Goal: Task Accomplishment & Management: Use online tool/utility

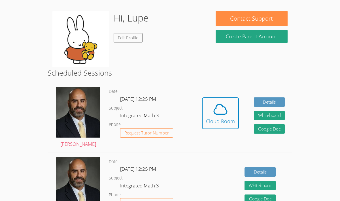
scroll to position [87, 0]
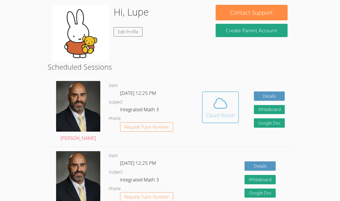
click at [223, 101] on icon at bounding box center [220, 104] width 13 height 10
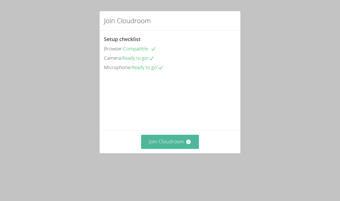
click at [178, 149] on button "Join Cloudroom" at bounding box center [170, 142] width 58 height 14
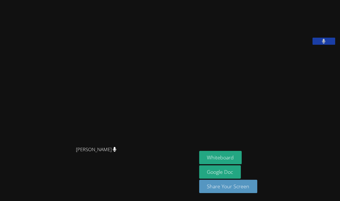
click at [332, 45] on button at bounding box center [323, 41] width 23 height 7
click at [329, 45] on button at bounding box center [323, 41] width 23 height 7
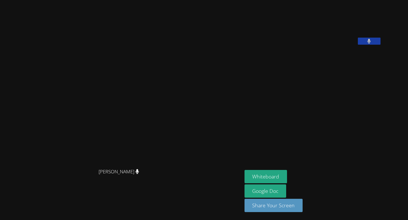
click at [340, 44] on icon at bounding box center [369, 41] width 4 height 5
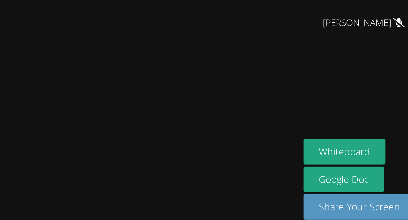
drag, startPoint x: 99, startPoint y: 153, endPoint x: 104, endPoint y: 180, distance: 27.7
click at [104, 179] on div "[PERSON_NAME]" at bounding box center [103, 110] width 203 height 137
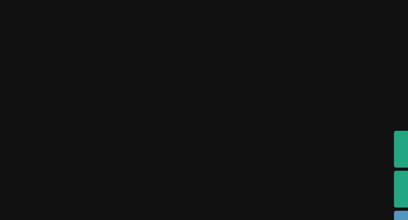
drag, startPoint x: 104, startPoint y: 180, endPoint x: 110, endPoint y: 180, distance: 5.4
click at [110, 199] on div "[PERSON_NAME]" at bounding box center [103, 110] width 203 height 216
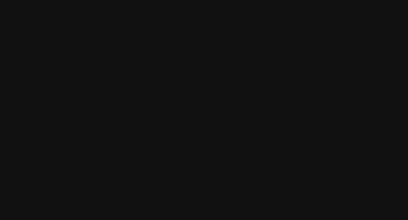
drag, startPoint x: 85, startPoint y: 136, endPoint x: 96, endPoint y: 152, distance: 19.2
click at [96, 152] on video at bounding box center [103, 99] width 85 height 114
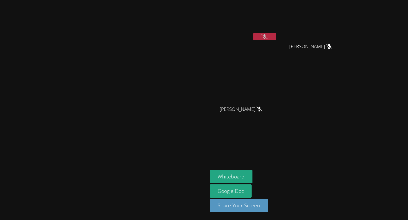
click at [276, 34] on button at bounding box center [264, 36] width 23 height 7
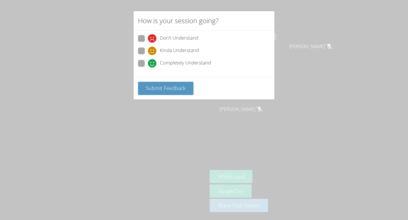
click at [148, 55] on span at bounding box center [148, 55] width 0 height 0
click at [148, 50] on input "Kinda Understand" at bounding box center [150, 50] width 5 height 5
radio input "true"
click at [176, 80] on div "Submit Feedback" at bounding box center [203, 88] width 141 height 23
click at [177, 88] on span "Submit Feedback" at bounding box center [166, 88] width 40 height 7
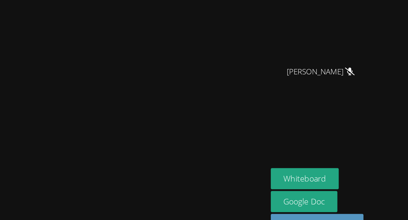
drag, startPoint x: 106, startPoint y: 173, endPoint x: 103, endPoint y: 161, distance: 12.7
click at [103, 161] on div "[PERSON_NAME]" at bounding box center [103, 110] width 203 height 137
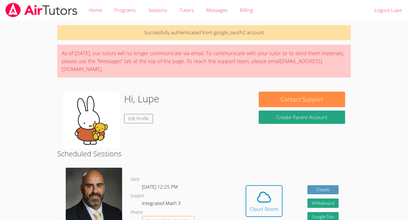
scroll to position [87, 0]
